Goal: Transaction & Acquisition: Purchase product/service

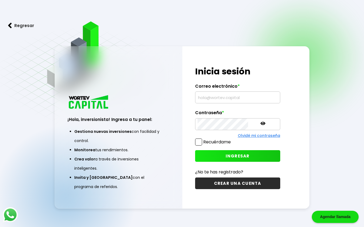
click at [209, 95] on input "text" at bounding box center [238, 97] width 80 height 11
paste input "[EMAIL_ADDRESS][DOMAIN_NAME]"
type input "[EMAIL_ADDRESS][DOMAIN_NAME]"
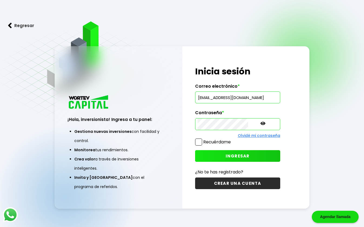
click at [226, 154] on span "INGRESAR" at bounding box center [238, 156] width 24 height 6
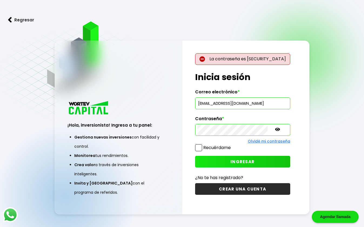
click at [275, 131] on icon at bounding box center [277, 129] width 5 height 3
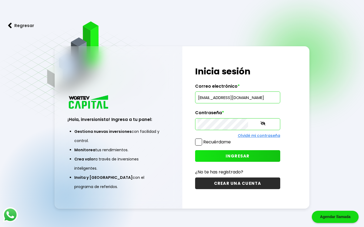
click at [232, 155] on span "INGRESAR" at bounding box center [238, 156] width 24 height 6
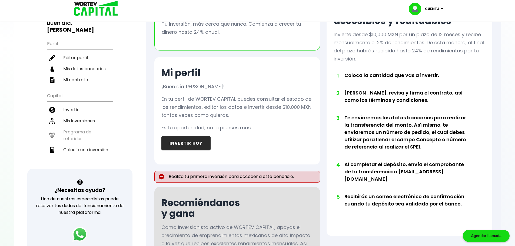
scroll to position [29, 0]
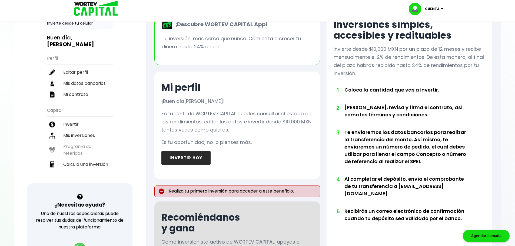
click at [190, 161] on button "INVERTIR HOY" at bounding box center [185, 158] width 49 height 14
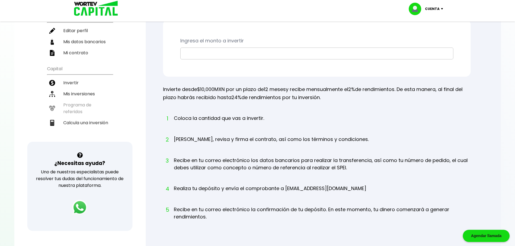
scroll to position [72, 0]
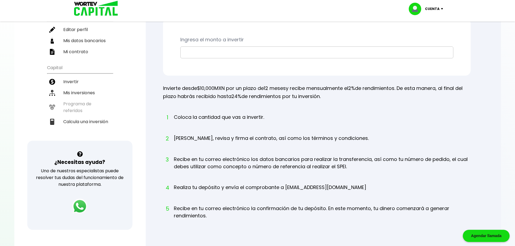
click at [195, 54] on input "text" at bounding box center [317, 52] width 268 height 11
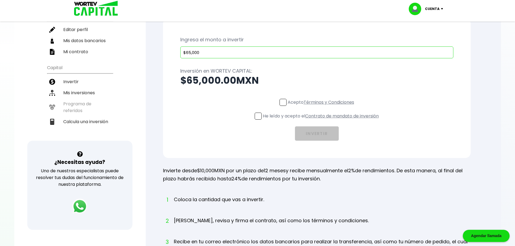
type input "$65,000"
click at [281, 101] on span at bounding box center [282, 102] width 7 height 7
click at [322, 106] on input "Acepto Términos y Condiciones" at bounding box center [322, 106] width 0 height 0
click at [259, 115] on span at bounding box center [258, 116] width 7 height 7
click at [322, 120] on input "He leído y acepto el Contrato de mandato de inversión" at bounding box center [322, 120] width 0 height 0
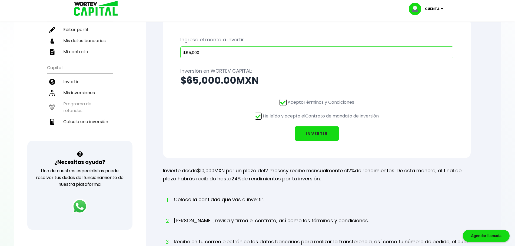
click at [341, 117] on link "Contrato de mandato de inversión" at bounding box center [341, 116] width 73 height 6
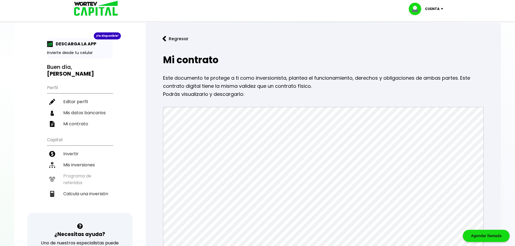
click at [177, 37] on button "Regresar" at bounding box center [175, 39] width 42 height 14
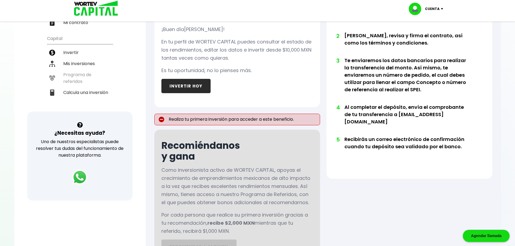
scroll to position [29, 0]
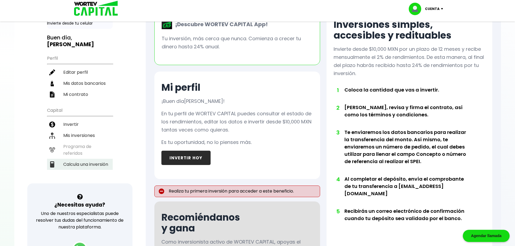
click at [85, 166] on li "Calcula una inversión" at bounding box center [80, 164] width 66 height 11
select select "1"
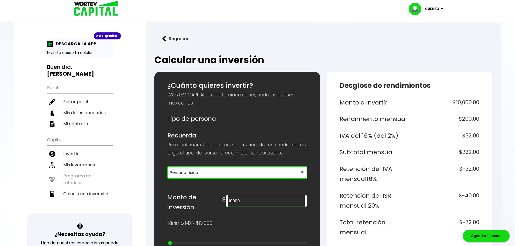
click at [255, 179] on select "Selecciona tu tipo de persona Persona Física que emite factura Persona física P…" at bounding box center [237, 172] width 140 height 12
click at [273, 207] on input "10000" at bounding box center [266, 200] width 76 height 11
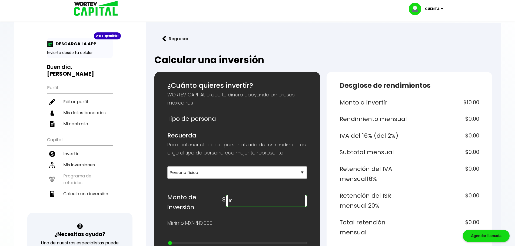
type input "1"
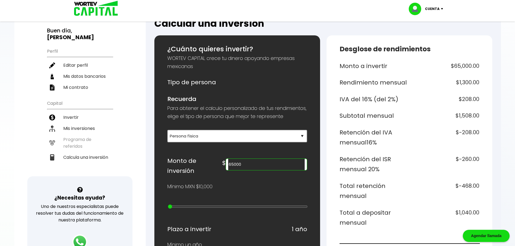
scroll to position [36, 0]
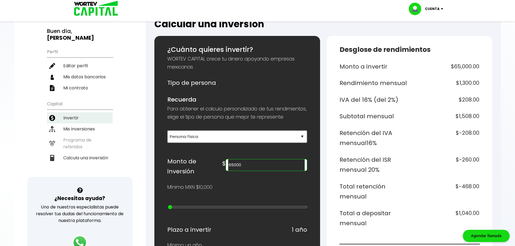
type input "65000"
click at [69, 118] on li "Invertir" at bounding box center [80, 117] width 66 height 11
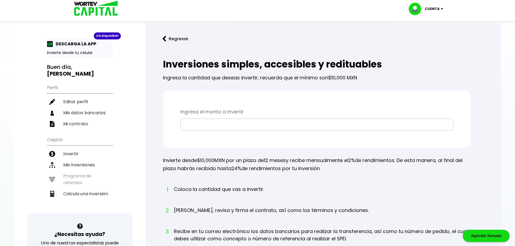
click at [210, 124] on input "text" at bounding box center [317, 124] width 268 height 11
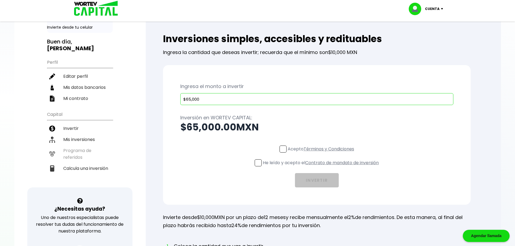
scroll to position [72, 0]
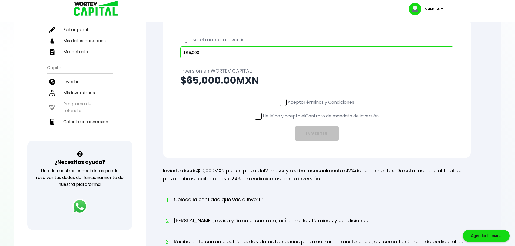
type input "$65,000"
click at [319, 102] on link "Términos y Condiciones" at bounding box center [328, 102] width 51 height 6
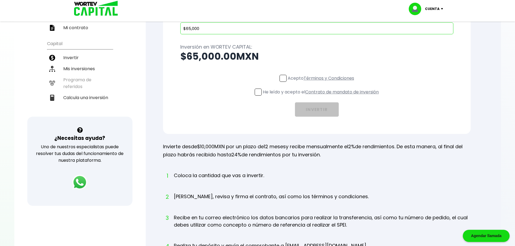
scroll to position [108, 0]
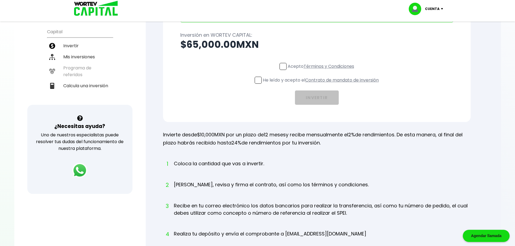
click at [286, 64] on label "Acepto Términos y Condiciones" at bounding box center [316, 66] width 75 height 7
click at [322, 71] on input "Acepto Términos y Condiciones" at bounding box center [322, 71] width 0 height 0
click at [255, 81] on span at bounding box center [258, 80] width 7 height 7
click at [322, 84] on input "He leído y acepto el Contrato de mandato de inversión" at bounding box center [322, 84] width 0 height 0
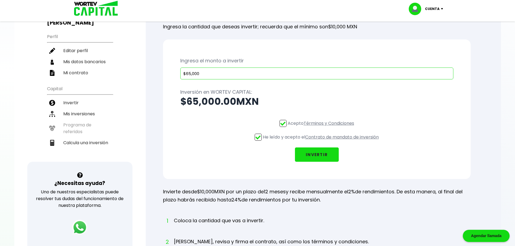
scroll to position [144, 0]
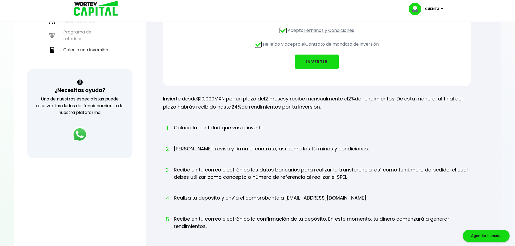
click at [320, 64] on button "INVERTIR" at bounding box center [317, 62] width 44 height 14
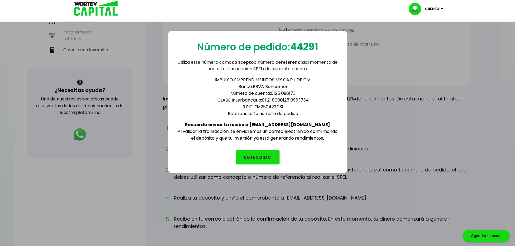
click at [262, 158] on button "ENTENDIDO" at bounding box center [258, 157] width 44 height 14
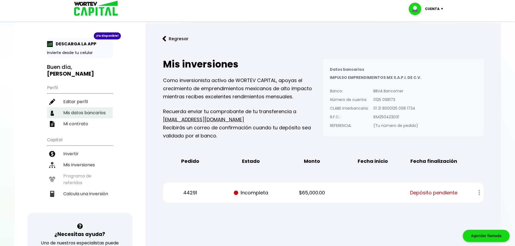
click at [96, 115] on li "Mis datos bancarios" at bounding box center [80, 112] width 66 height 11
select select "Scotiabank"
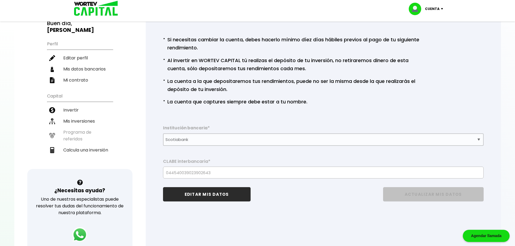
scroll to position [108, 0]
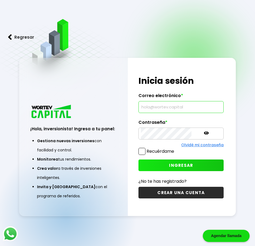
click at [161, 107] on input "text" at bounding box center [181, 106] width 80 height 11
type input "francienfuegos@gmail.com"
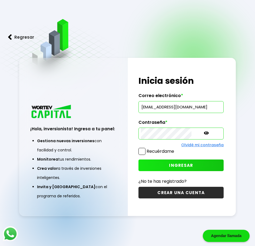
scroll to position [0, 0]
click at [176, 163] on span "INGRESAR" at bounding box center [181, 165] width 24 height 6
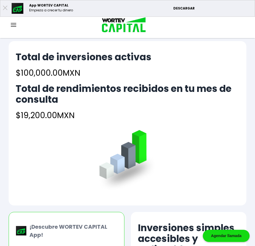
click at [14, 25] on img at bounding box center [13, 25] width 5 height 4
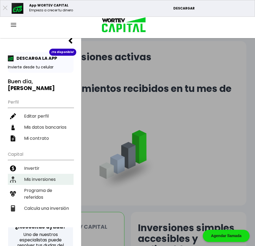
click at [41, 175] on li "Mis inversiones" at bounding box center [41, 179] width 66 height 11
